Goal: Check status: Check status

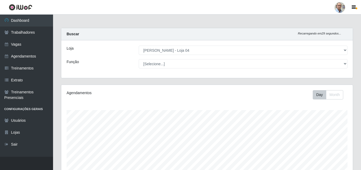
select select "251"
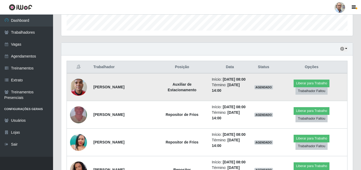
scroll to position [110, 291]
click at [76, 87] on img at bounding box center [78, 87] width 17 height 23
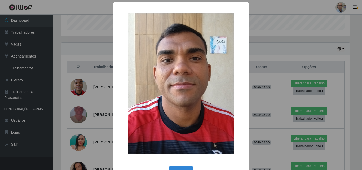
click at [76, 87] on div "× OK Cancel" at bounding box center [181, 85] width 362 height 170
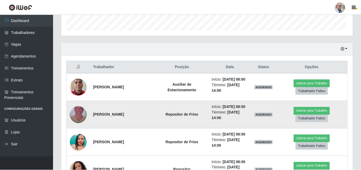
scroll to position [110, 291]
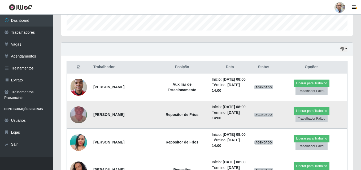
click at [81, 110] on img at bounding box center [78, 115] width 17 height 30
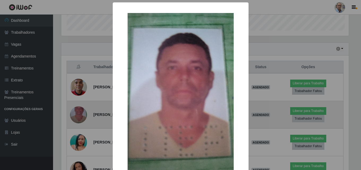
scroll to position [110, 289]
click at [81, 110] on div "× OK Cancel" at bounding box center [181, 85] width 362 height 170
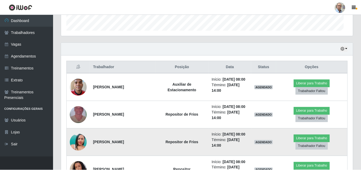
scroll to position [110, 291]
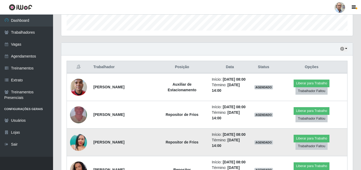
click at [82, 142] on img at bounding box center [78, 142] width 17 height 30
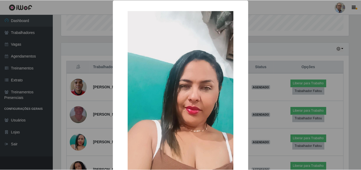
scroll to position [0, 0]
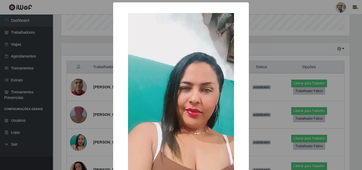
click at [83, 140] on div "× OK Cancel" at bounding box center [181, 85] width 362 height 170
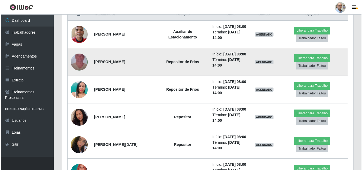
scroll to position [212, 0]
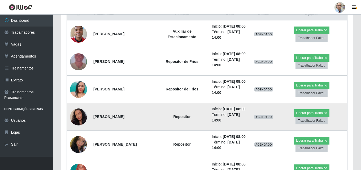
click at [77, 115] on img at bounding box center [78, 117] width 17 height 22
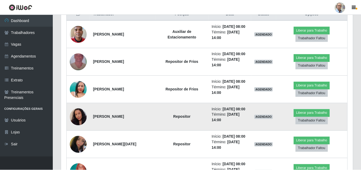
scroll to position [110, 289]
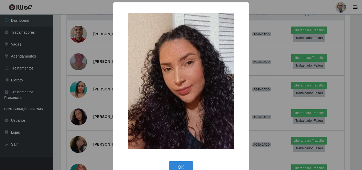
click at [82, 115] on div "× OK Cancel" at bounding box center [181, 85] width 362 height 170
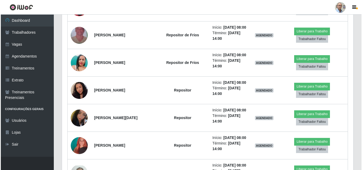
scroll to position [265, 0]
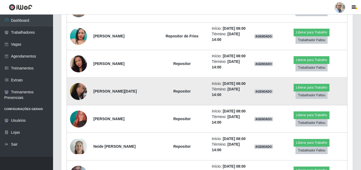
click at [82, 95] on img at bounding box center [78, 91] width 17 height 22
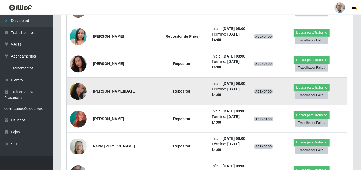
scroll to position [110, 289]
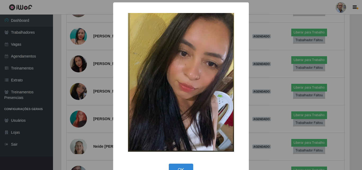
click at [83, 92] on div "× OK Cancel" at bounding box center [181, 85] width 362 height 170
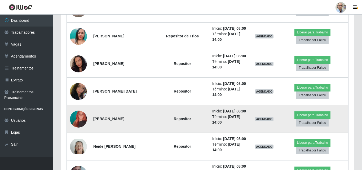
scroll to position [110, 291]
click at [80, 120] on img at bounding box center [78, 119] width 17 height 30
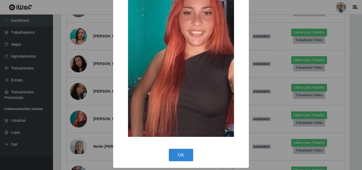
scroll to position [0, 0]
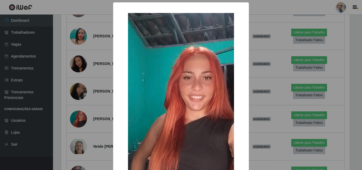
click at [142, 102] on img at bounding box center [181, 107] width 106 height 188
click at [105, 109] on div "× OK Cancel" at bounding box center [181, 85] width 362 height 170
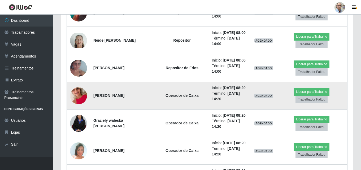
click at [83, 97] on img at bounding box center [78, 96] width 17 height 30
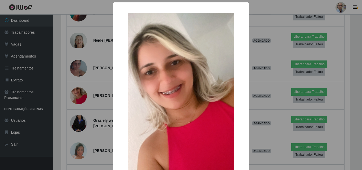
click at [84, 96] on div "× OK Cancel" at bounding box center [181, 85] width 362 height 170
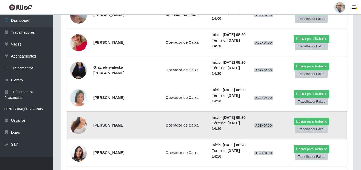
click at [76, 132] on img at bounding box center [78, 125] width 17 height 30
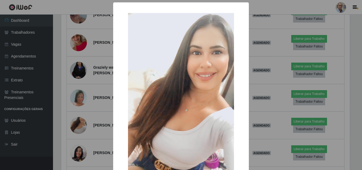
click at [76, 120] on div "× OK Cancel" at bounding box center [181, 85] width 362 height 170
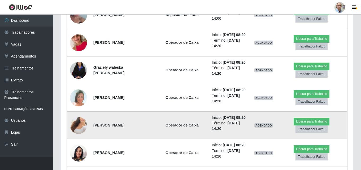
click at [76, 123] on img at bounding box center [78, 125] width 17 height 30
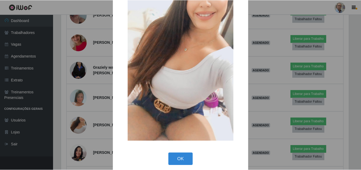
scroll to position [65, 0]
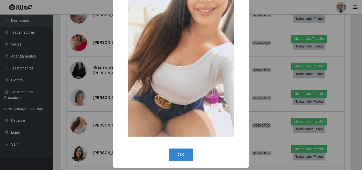
click at [76, 100] on div "× OK Cancel" at bounding box center [181, 85] width 362 height 170
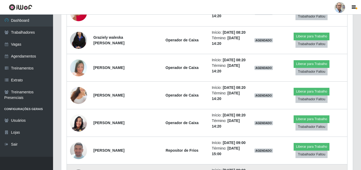
scroll to position [504, 0]
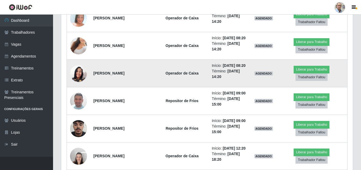
click at [77, 74] on img at bounding box center [78, 73] width 17 height 17
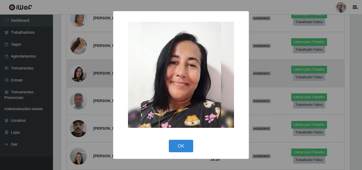
click at [77, 74] on div "× OK Cancel" at bounding box center [181, 85] width 362 height 170
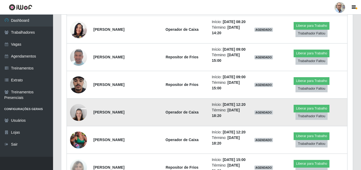
scroll to position [557, 0]
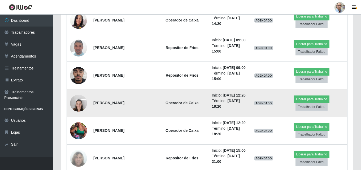
click at [78, 102] on img at bounding box center [78, 103] width 17 height 23
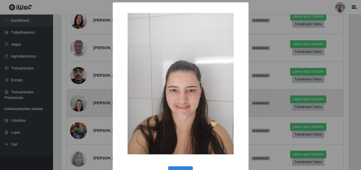
scroll to position [264907, 264729]
click at [78, 102] on div "× OK Cancel" at bounding box center [181, 85] width 362 height 170
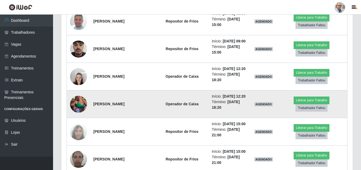
click at [77, 105] on img at bounding box center [78, 104] width 17 height 30
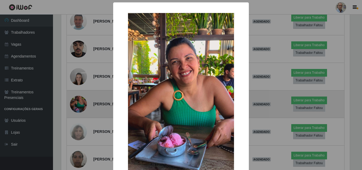
click at [77, 105] on div "× OK Cancel" at bounding box center [181, 85] width 362 height 170
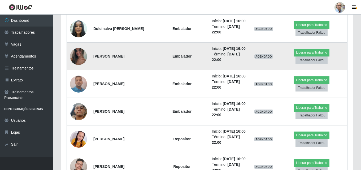
click at [79, 56] on img at bounding box center [78, 56] width 17 height 38
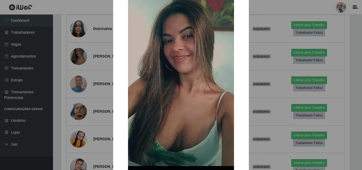
click at [81, 58] on div "× OK Cancel" at bounding box center [181, 85] width 362 height 170
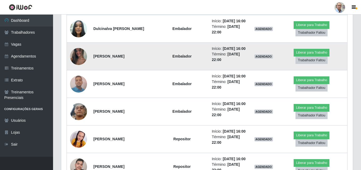
click at [81, 57] on img at bounding box center [78, 56] width 17 height 38
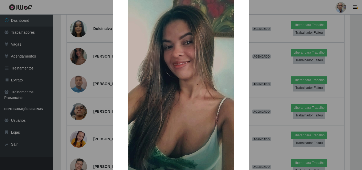
click at [75, 59] on div "× OK Cancel" at bounding box center [181, 85] width 362 height 170
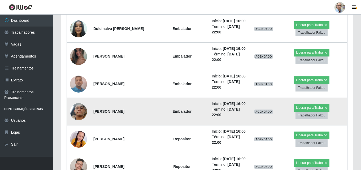
click at [78, 112] on img at bounding box center [78, 111] width 17 height 30
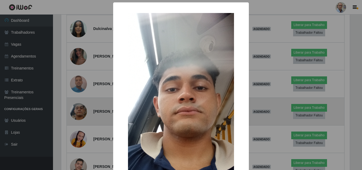
click at [78, 112] on div "× OK Cancel" at bounding box center [181, 85] width 362 height 170
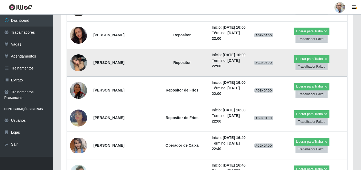
click at [81, 64] on img at bounding box center [78, 62] width 17 height 23
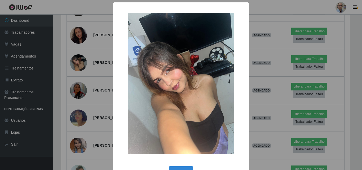
click at [85, 65] on div "× OK Cancel" at bounding box center [181, 85] width 362 height 170
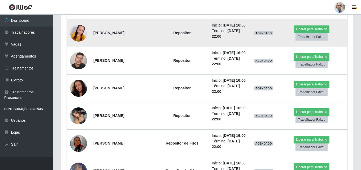
click at [79, 32] on img at bounding box center [78, 33] width 17 height 36
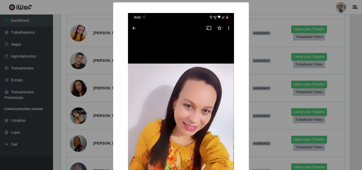
click at [79, 33] on div "× OK Cancel" at bounding box center [181, 85] width 362 height 170
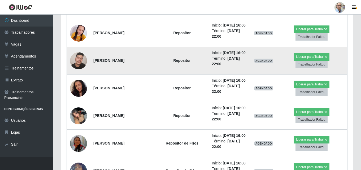
click at [77, 61] on img at bounding box center [78, 60] width 17 height 23
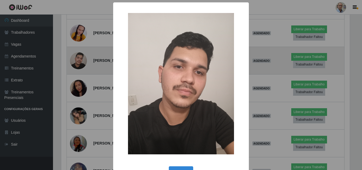
click at [77, 61] on div "× OK Cancel" at bounding box center [181, 85] width 362 height 170
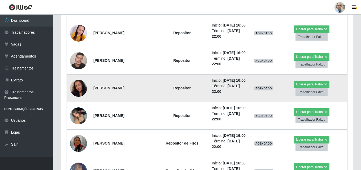
click at [77, 88] on img at bounding box center [78, 88] width 17 height 22
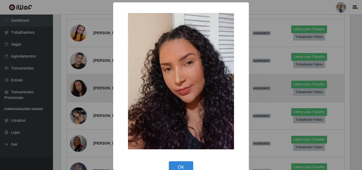
click at [77, 88] on div "× OK Cancel" at bounding box center [181, 85] width 362 height 170
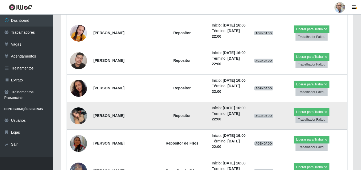
click at [76, 114] on img at bounding box center [78, 115] width 17 height 23
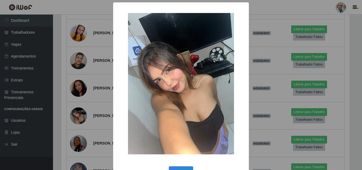
click at [94, 91] on div "× OK Cancel" at bounding box center [181, 85] width 362 height 170
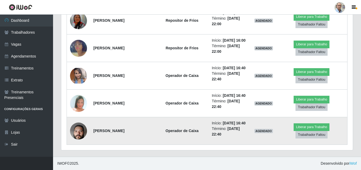
click at [78, 127] on img at bounding box center [78, 131] width 17 height 38
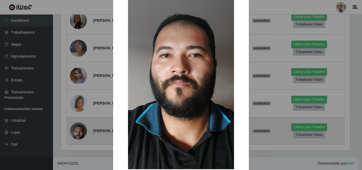
click at [78, 127] on div "× OK Cancel" at bounding box center [181, 85] width 362 height 170
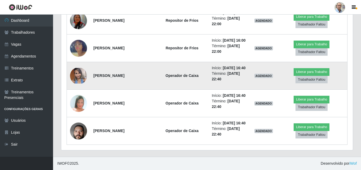
click at [77, 74] on img at bounding box center [78, 76] width 17 height 16
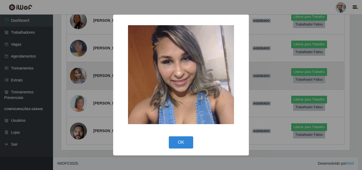
click at [77, 74] on div "× OK Cancel" at bounding box center [181, 85] width 362 height 170
